Goal: Information Seeking & Learning: Compare options

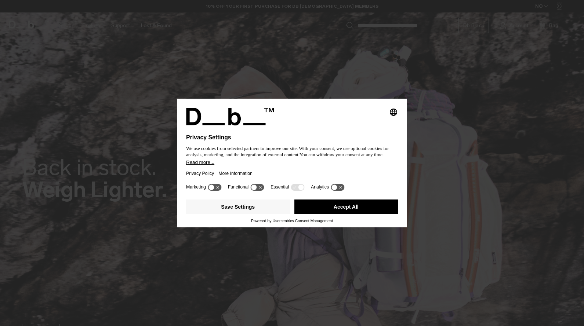
click at [332, 210] on button "Accept All" at bounding box center [346, 207] width 104 height 15
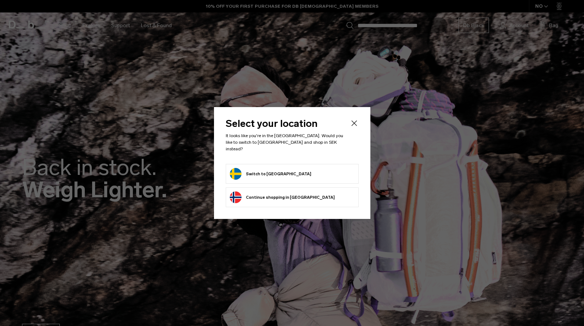
click at [263, 175] on button "Switch to Sweden" at bounding box center [271, 174] width 82 height 12
click at [262, 171] on button "Switch to Sweden" at bounding box center [271, 174] width 82 height 12
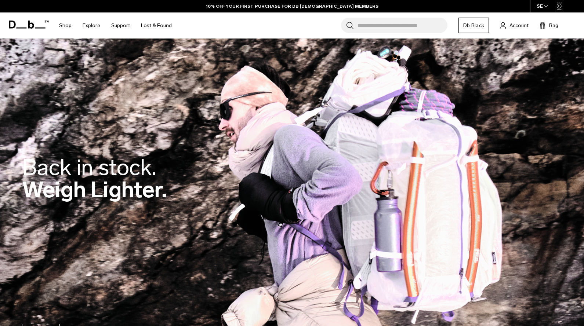
click at [476, 26] on link "Db Black" at bounding box center [474, 25] width 30 height 15
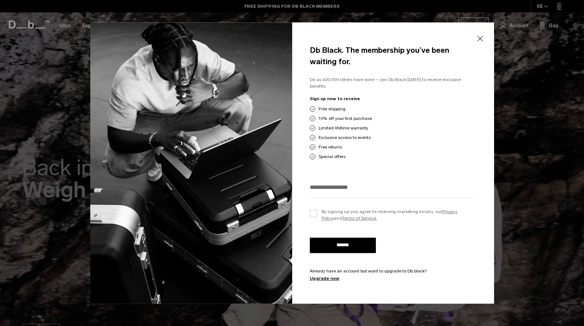
click at [483, 40] on button "Close" at bounding box center [479, 38] width 9 height 15
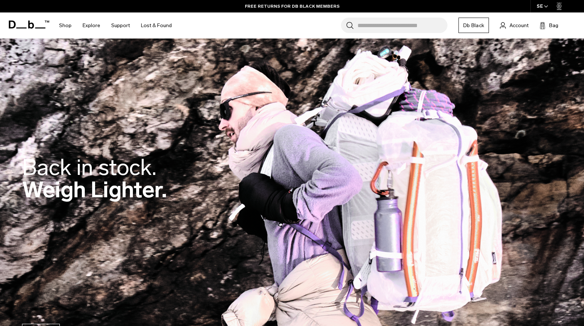
click at [539, 7] on div "SE" at bounding box center [543, 6] width 24 height 12
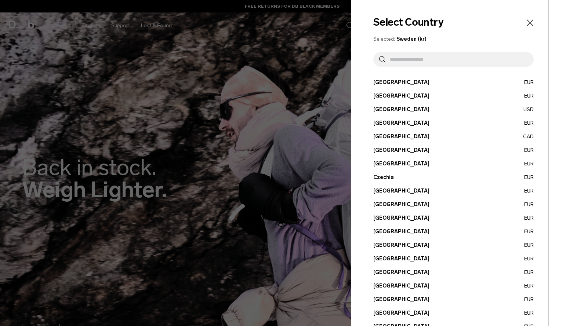
click at [528, 20] on icon "Close" at bounding box center [530, 23] width 10 height 10
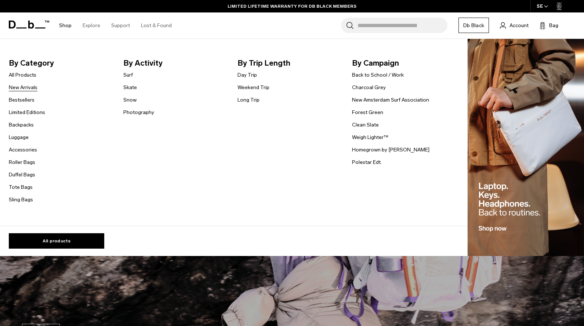
click at [29, 89] on link "New Arrivals" at bounding box center [23, 88] width 29 height 8
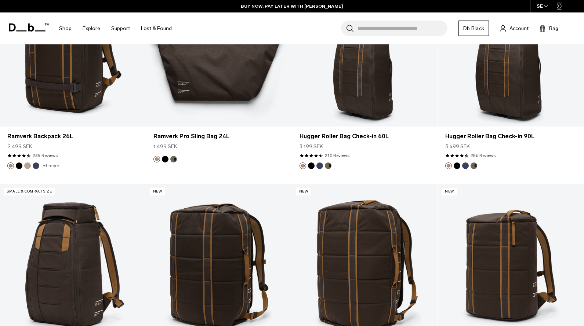
scroll to position [1360, 0]
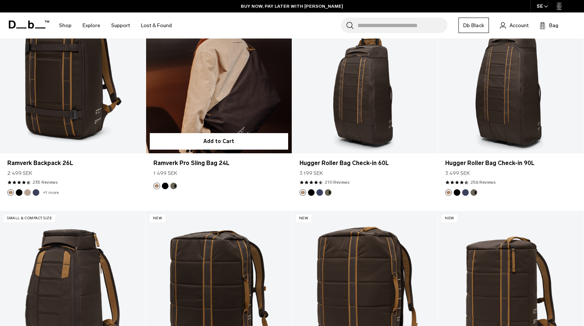
click at [166, 187] on button "Black Out" at bounding box center [165, 186] width 7 height 7
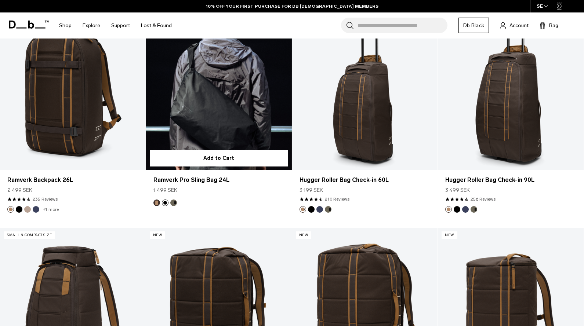
scroll to position [1311, 0]
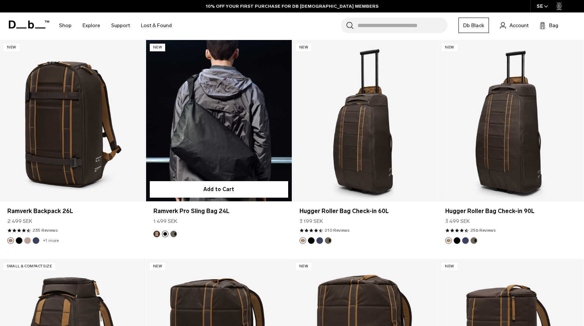
click at [201, 117] on link "Ramverk Pro Sling Bag 24L Black Out" at bounding box center [219, 121] width 146 height 162
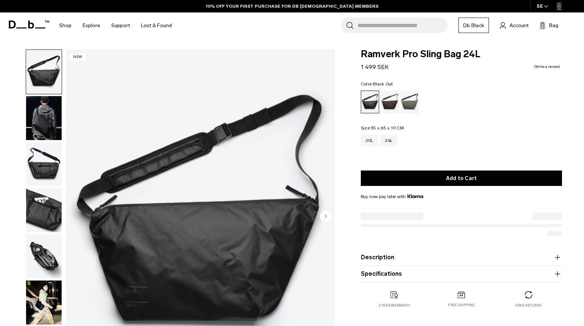
click at [42, 302] on img "button" at bounding box center [44, 303] width 36 height 44
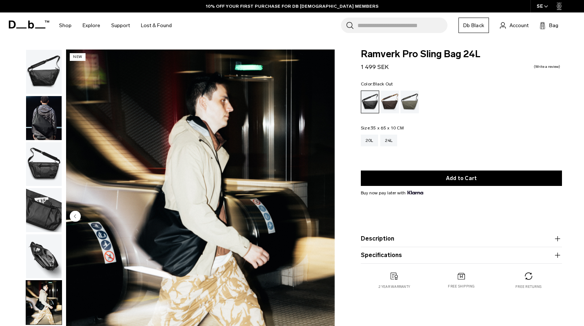
click at [48, 213] on img "button" at bounding box center [44, 210] width 36 height 44
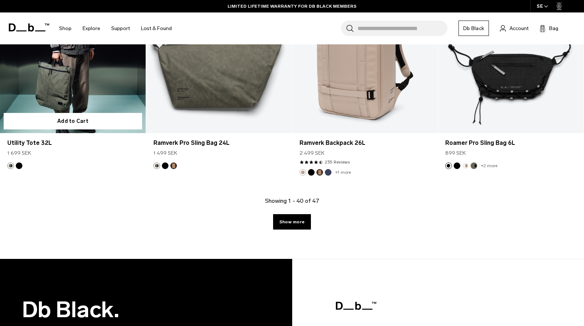
scroll to position [2350, 0]
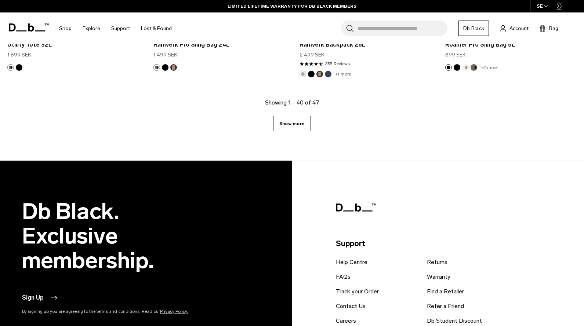
click at [301, 120] on link "Show more" at bounding box center [292, 123] width 38 height 15
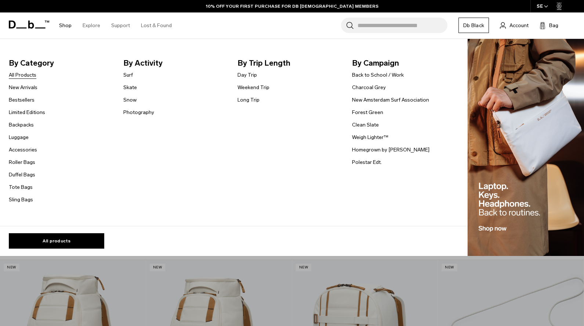
click at [26, 75] on link "All Products" at bounding box center [23, 75] width 28 height 8
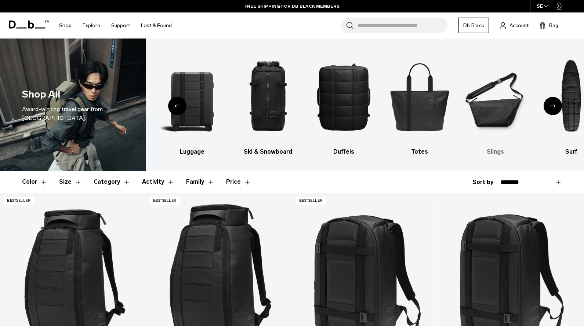
click at [511, 102] on img "6 / 10" at bounding box center [495, 97] width 63 height 94
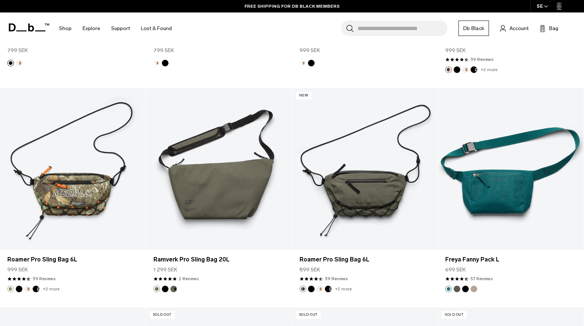
scroll to position [1215, 0]
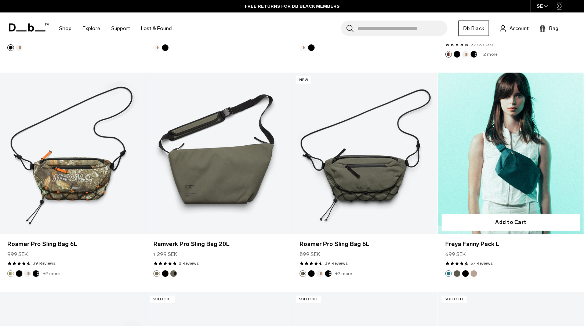
click at [466, 275] on button "Black Out" at bounding box center [465, 274] width 7 height 7
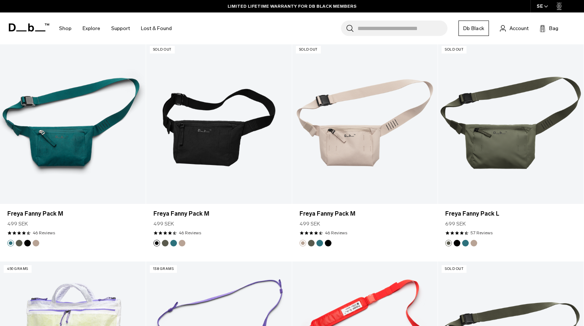
scroll to position [1481, 0]
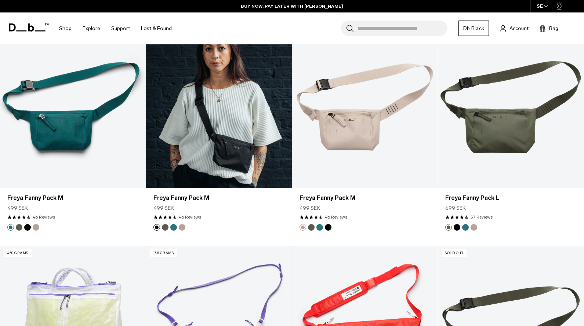
click at [173, 228] on button "Midnight Teal" at bounding box center [173, 227] width 7 height 7
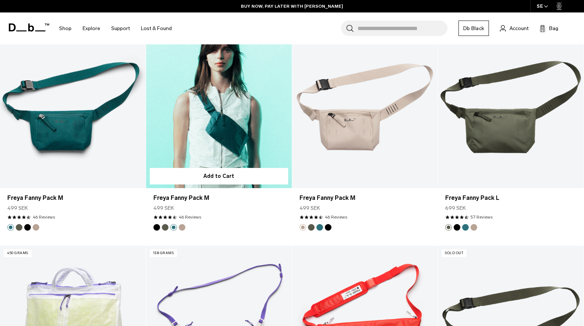
click at [181, 229] on button "Fogbow Beige" at bounding box center [182, 227] width 7 height 7
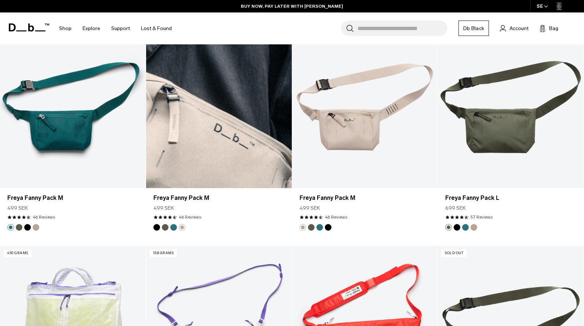
click at [156, 227] on button "Black Out" at bounding box center [156, 227] width 7 height 7
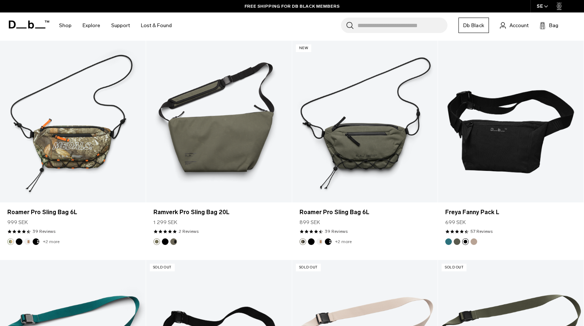
scroll to position [1226, 0]
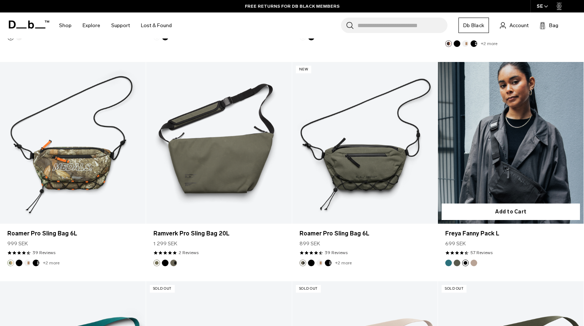
click at [475, 264] on button "Fogbow Beige" at bounding box center [474, 263] width 7 height 7
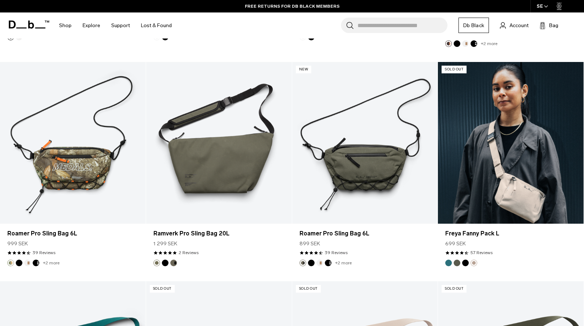
click at [509, 198] on link "Freya Fanny Pack L Fogbow Beige" at bounding box center [511, 143] width 146 height 162
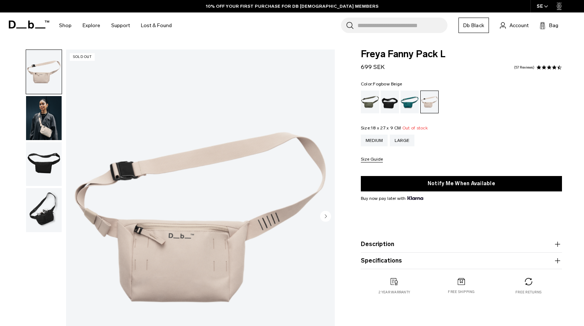
click at [35, 161] on img "button" at bounding box center [44, 164] width 36 height 44
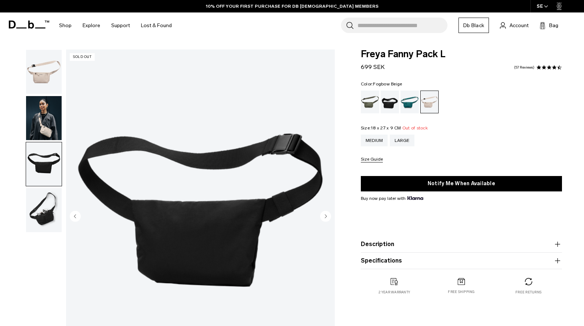
click at [37, 210] on img "button" at bounding box center [44, 210] width 36 height 44
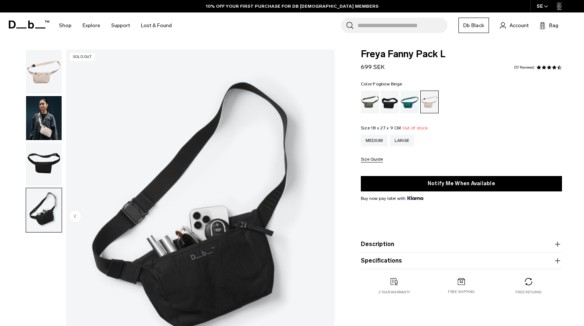
click at [39, 111] on img "button" at bounding box center [44, 118] width 36 height 44
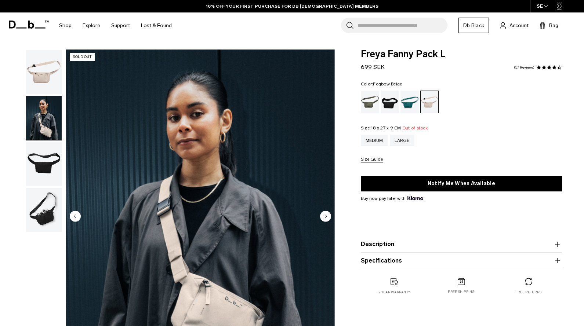
click at [37, 72] on img "button" at bounding box center [44, 72] width 36 height 44
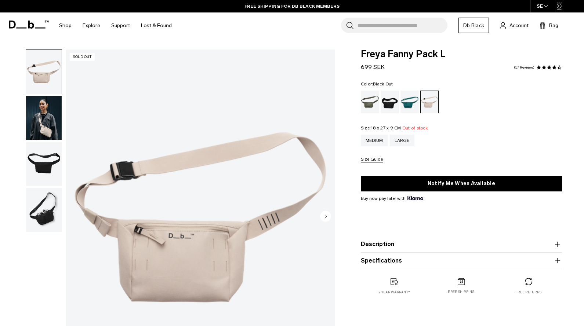
click at [388, 103] on div "Black Out" at bounding box center [390, 102] width 19 height 23
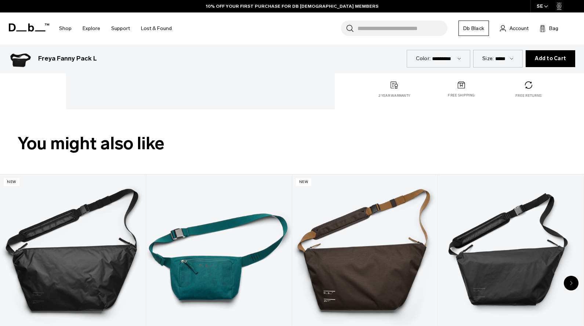
scroll to position [309, 0]
